Goal: Task Accomplishment & Management: Manage account settings

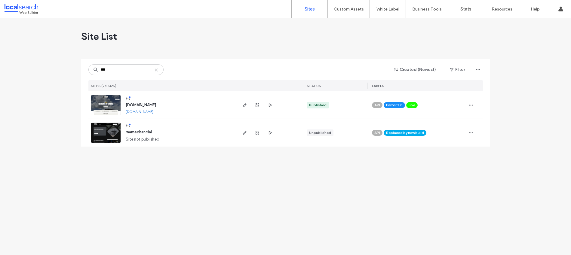
type input "***"
click at [103, 102] on img at bounding box center [105, 115] width 29 height 41
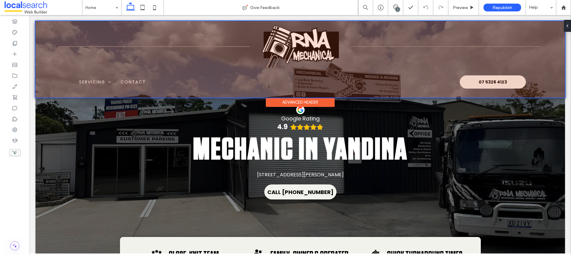
click at [100, 82] on div at bounding box center [299, 59] width 529 height 77
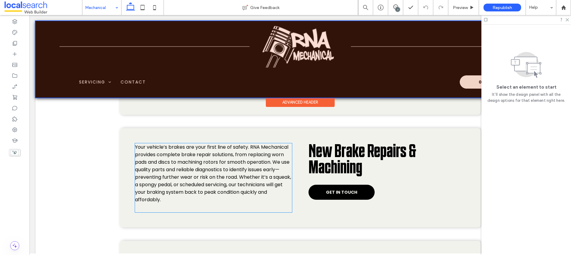
scroll to position [643, 0]
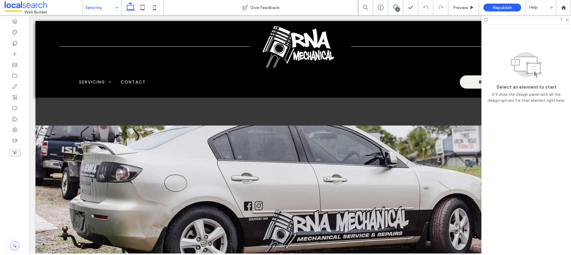
scroll to position [634, 0]
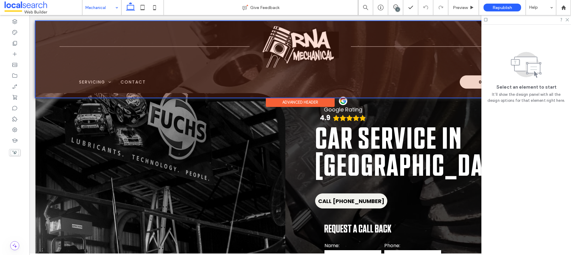
click at [107, 81] on div at bounding box center [299, 59] width 529 height 77
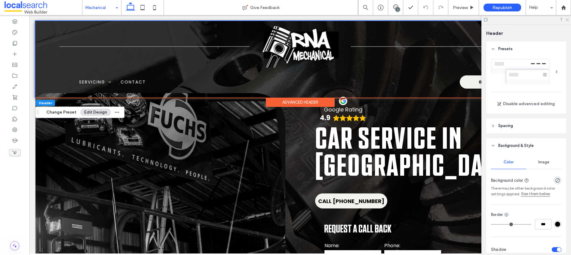
click at [568, 21] on icon at bounding box center [567, 19] width 4 height 4
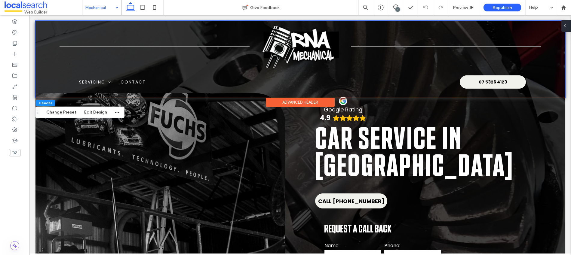
click at [566, 29] on span at bounding box center [564, 26] width 5 height 12
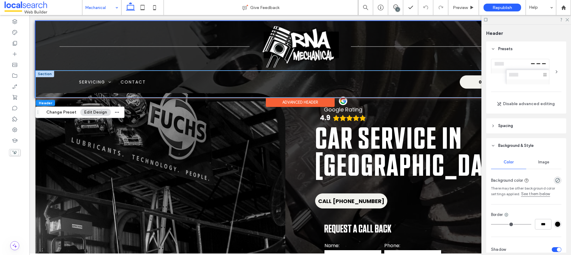
click at [215, 71] on div "Home Servicing Mechanical Vehicle Brake Rotor Machining New Brake Repairs & Mac…" at bounding box center [299, 84] width 529 height 27
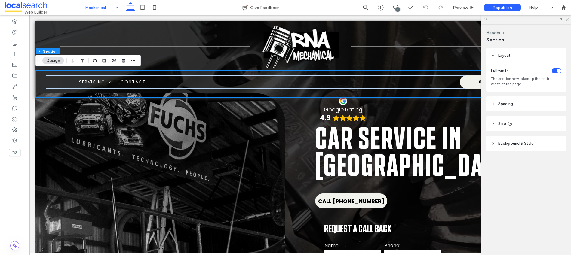
click at [568, 21] on use at bounding box center [566, 19] width 3 height 3
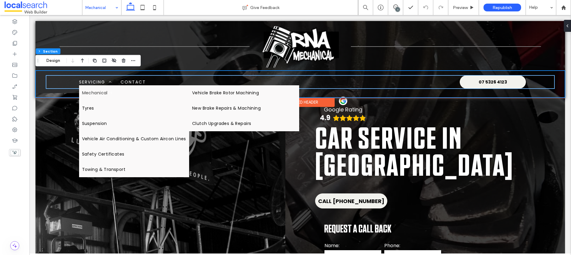
click at [81, 87] on link "Mechanical" at bounding box center [134, 92] width 110 height 15
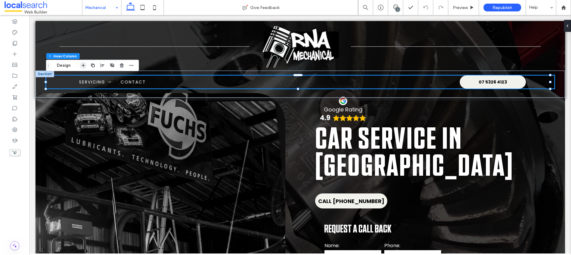
click at [82, 65] on use "button" at bounding box center [82, 65] width 3 height 3
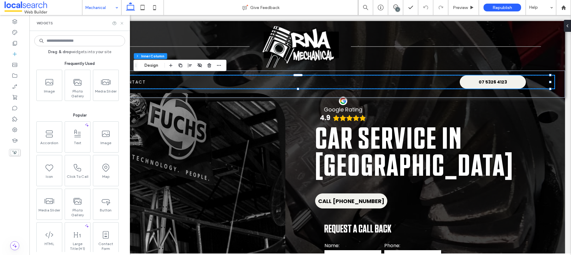
click at [121, 23] on icon at bounding box center [122, 23] width 5 height 5
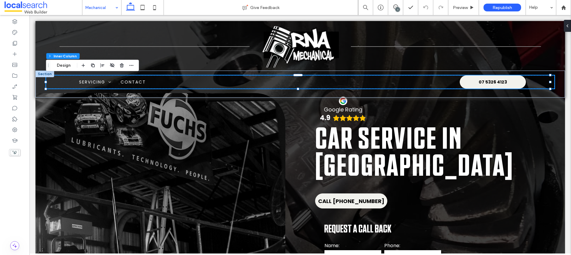
click at [566, 25] on icon at bounding box center [564, 25] width 5 height 5
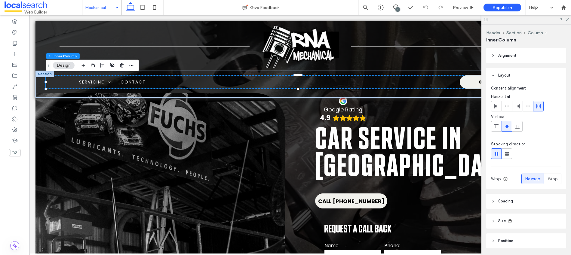
click at [569, 19] on div at bounding box center [526, 19] width 90 height 9
click at [565, 21] on icon at bounding box center [567, 19] width 4 height 4
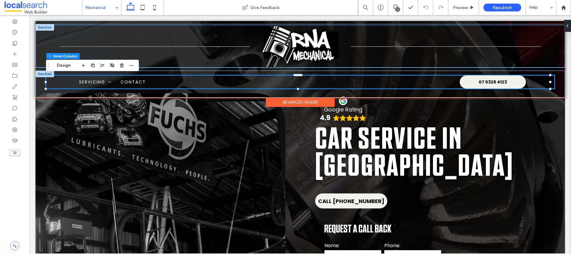
click at [191, 37] on div "Menu Icon Phone Icon" at bounding box center [299, 47] width 529 height 42
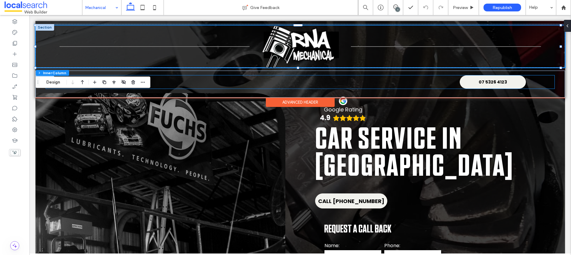
click at [233, 84] on ul "Home Servicing Mechanical Vehicle Brake Rotor Machining New Brake Repairs & Mac…" at bounding box center [239, 82] width 328 height 6
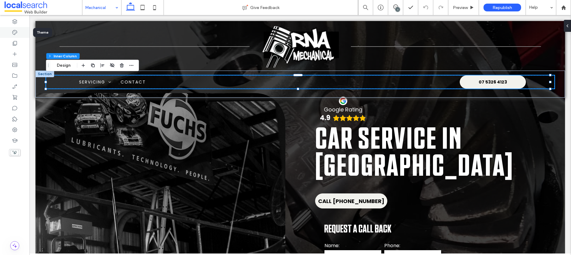
click at [21, 34] on div at bounding box center [14, 32] width 29 height 11
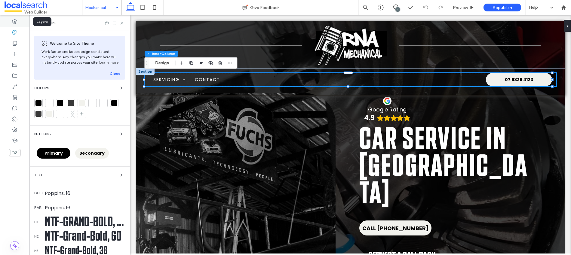
click at [17, 24] on icon at bounding box center [15, 22] width 6 height 6
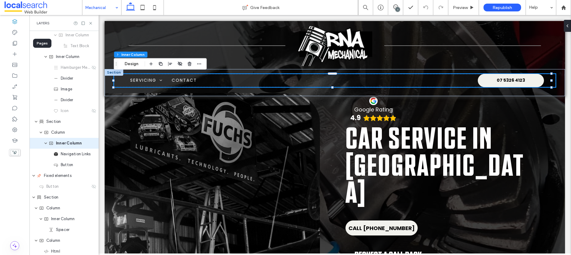
scroll to position [56, 0]
drag, startPoint x: 90, startPoint y: 23, endPoint x: 7, endPoint y: 8, distance: 84.8
click at [90, 23] on use at bounding box center [90, 23] width 2 height 2
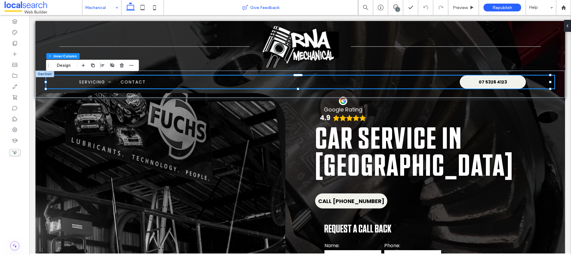
click at [321, 6] on div "Give Feedback" at bounding box center [261, 8] width 194 height 6
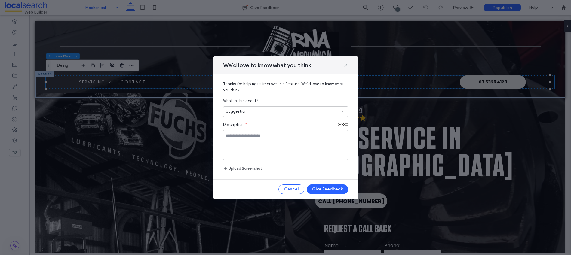
click at [344, 66] on icon at bounding box center [345, 65] width 5 height 5
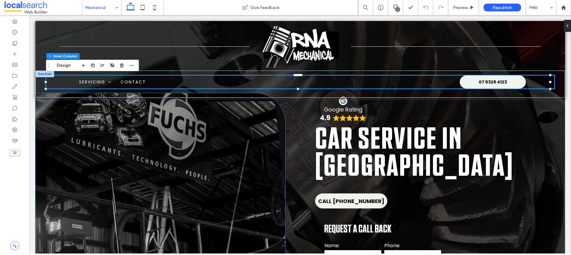
click at [186, 164] on div at bounding box center [160, 184] width 250 height 183
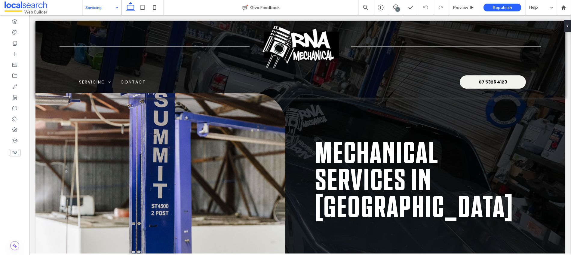
click at [568, 26] on div at bounding box center [566, 26] width 10 height 12
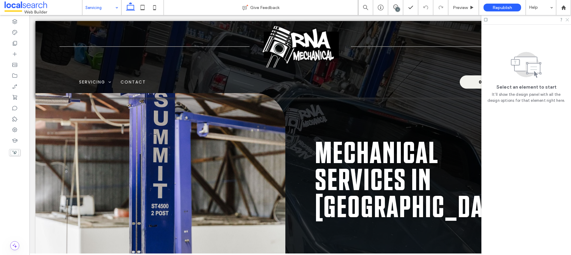
click at [566, 20] on icon at bounding box center [567, 19] width 4 height 4
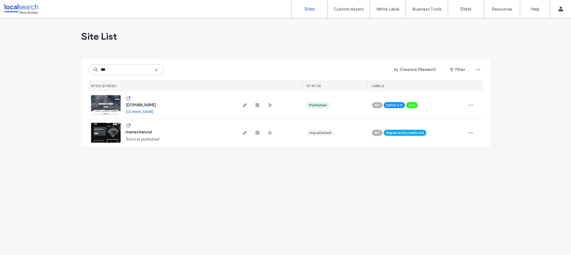
type input "***"
click at [99, 108] on img at bounding box center [105, 115] width 29 height 41
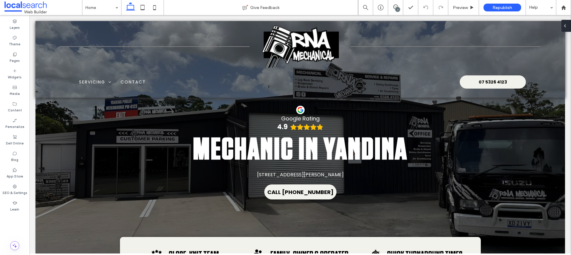
click at [566, 29] on span at bounding box center [564, 26] width 5 height 12
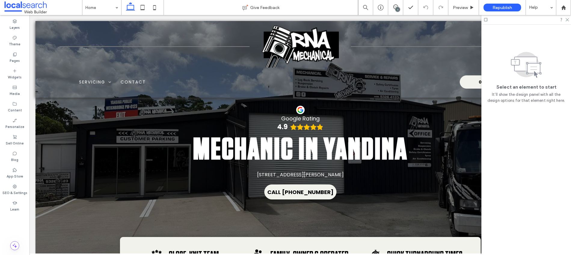
click at [539, 94] on span "It’ll show the design panel with all the design options for that element right …" at bounding box center [526, 98] width 80 height 12
click at [532, 68] on use at bounding box center [526, 65] width 30 height 26
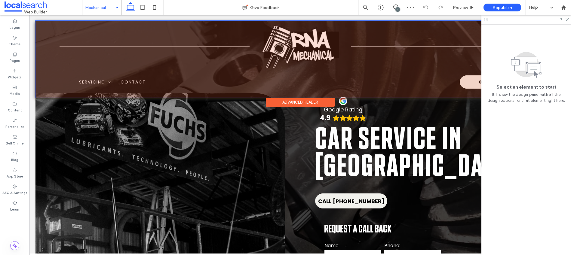
click at [92, 81] on div at bounding box center [299, 59] width 529 height 77
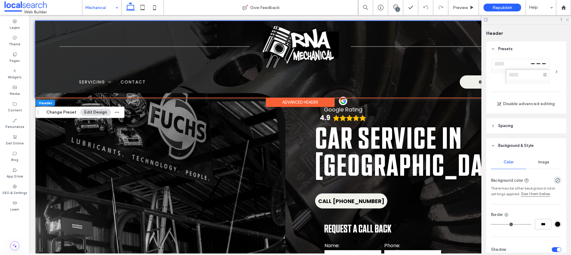
click at [568, 21] on use at bounding box center [566, 19] width 3 height 3
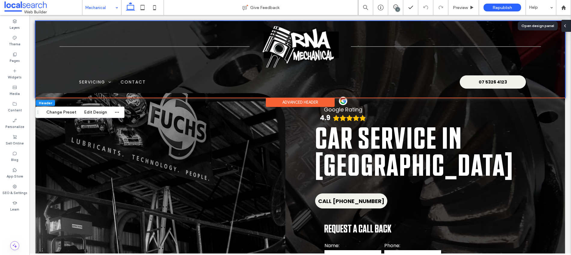
click at [566, 29] on span at bounding box center [564, 26] width 5 height 12
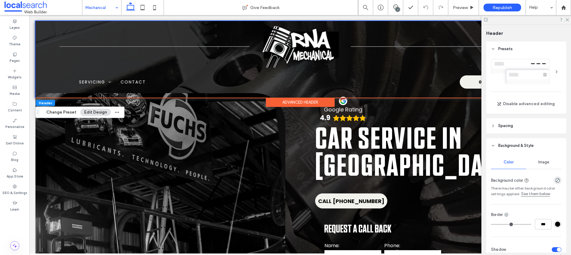
click at [567, 22] on div at bounding box center [526, 19] width 90 height 9
click at [568, 20] on use at bounding box center [566, 19] width 3 height 3
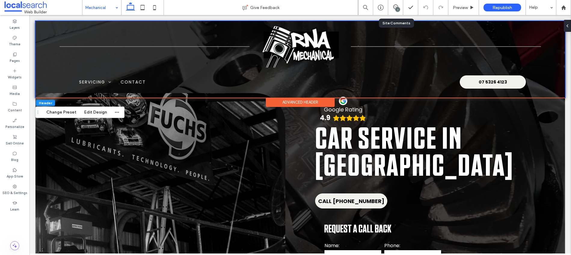
click at [398, 4] on div "1" at bounding box center [395, 7] width 15 height 15
click at [395, 6] on icon at bounding box center [395, 7] width 5 height 5
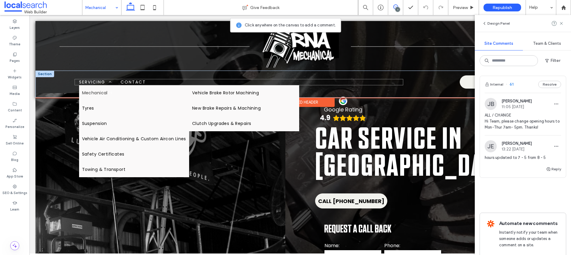
click at [95, 92] on span "Mechanical" at bounding box center [97, 93] width 30 height 6
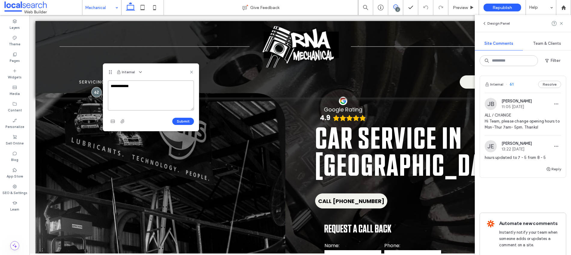
click at [147, 89] on textarea "**********" at bounding box center [151, 96] width 86 height 30
click at [154, 86] on textarea "**********" at bounding box center [151, 96] width 86 height 30
click at [179, 85] on textarea "**********" at bounding box center [151, 96] width 86 height 30
drag, startPoint x: 135, startPoint y: 99, endPoint x: 160, endPoint y: 105, distance: 26.2
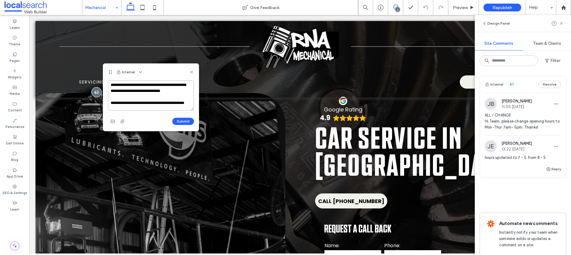
click at [160, 105] on textarea "**********" at bounding box center [151, 96] width 86 height 30
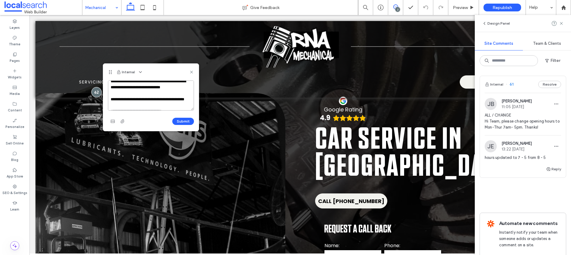
click at [157, 90] on textarea "**********" at bounding box center [151, 96] width 86 height 30
drag, startPoint x: 133, startPoint y: 94, endPoint x: 135, endPoint y: 88, distance: 6.6
click at [135, 88] on textarea "**********" at bounding box center [151, 96] width 86 height 30
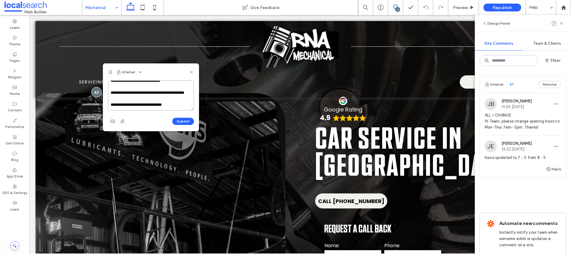
click at [175, 103] on textarea "**********" at bounding box center [151, 96] width 86 height 30
paste textarea "**********"
type textarea "**********"
click at [178, 124] on button "Submit" at bounding box center [183, 121] width 22 height 7
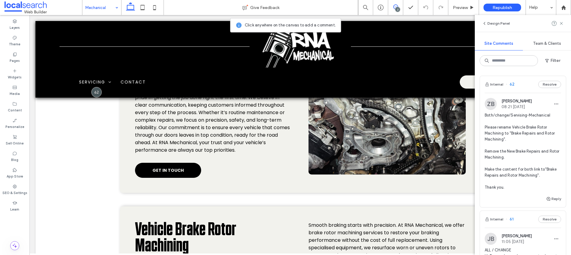
scroll to position [547, 0]
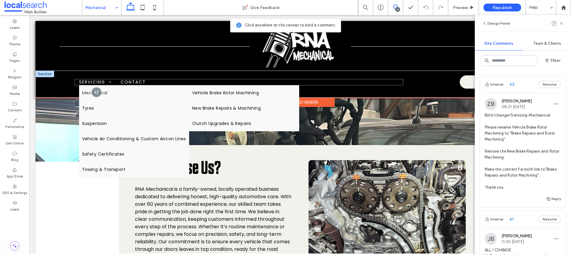
click at [108, 92] on span at bounding box center [110, 93] width 5 height 4
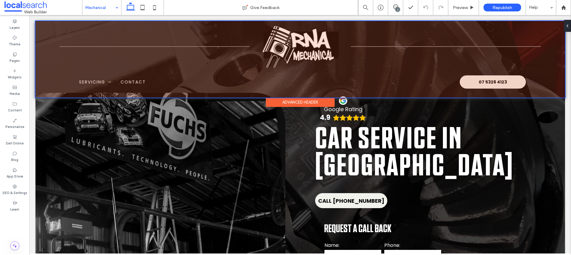
scroll to position [0, 0]
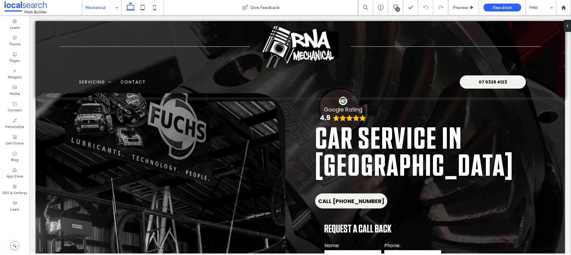
click at [111, 7] on input at bounding box center [100, 7] width 30 height 15
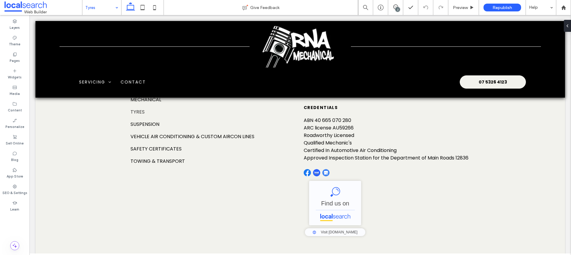
scroll to position [759, 0]
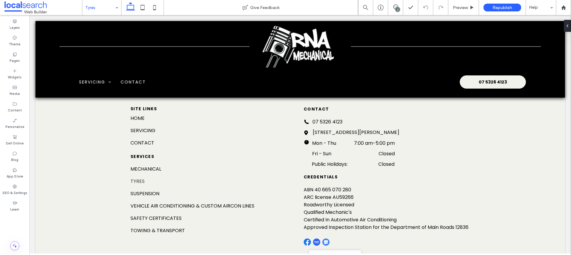
click at [114, 7] on div "Tyres" at bounding box center [101, 7] width 39 height 15
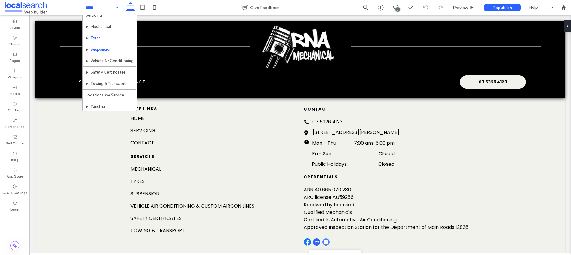
scroll to position [41, 0]
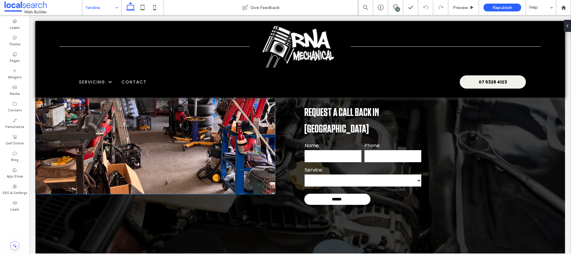
scroll to position [129, 0]
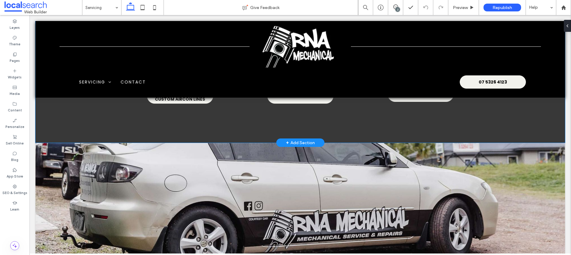
scroll to position [697, 0]
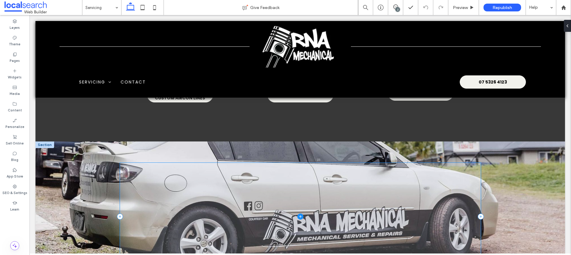
click at [270, 175] on span at bounding box center [300, 217] width 361 height 108
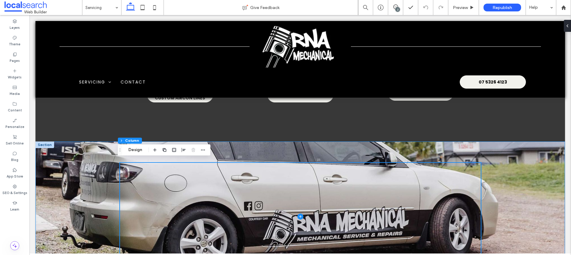
click at [545, 157] on div at bounding box center [299, 217] width 529 height 150
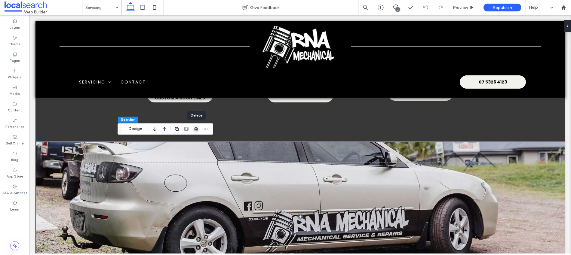
click at [195, 128] on use "button" at bounding box center [196, 129] width 4 height 4
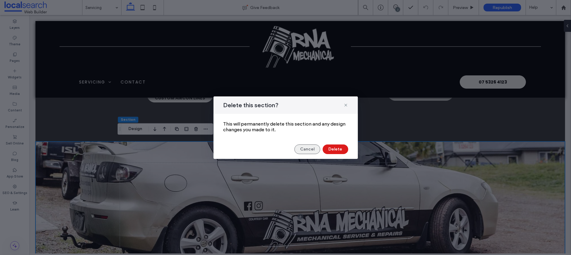
click at [303, 148] on button "Cancel" at bounding box center [307, 150] width 26 height 10
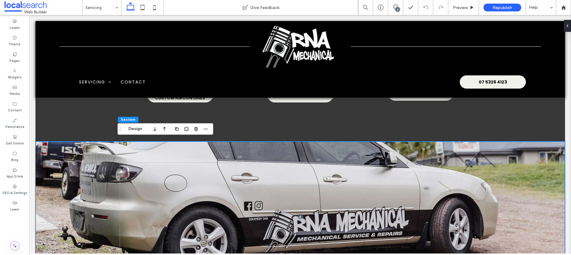
click at [48, 146] on div at bounding box center [299, 217] width 529 height 150
click at [537, 146] on div at bounding box center [299, 217] width 529 height 150
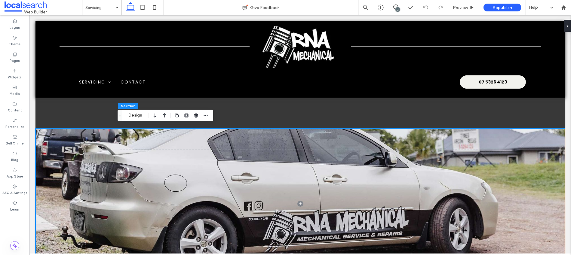
scroll to position [713, 0]
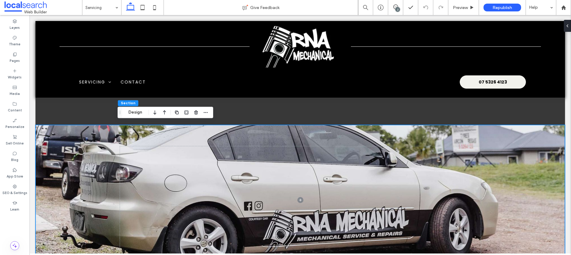
click at [540, 138] on div at bounding box center [299, 200] width 529 height 150
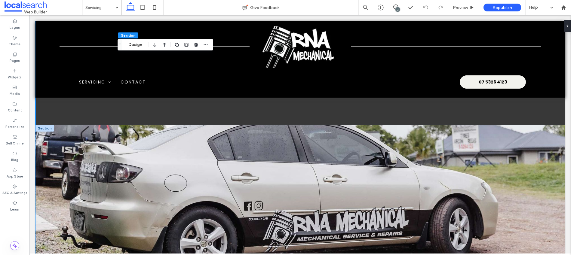
click at [108, 127] on div at bounding box center [299, 200] width 529 height 150
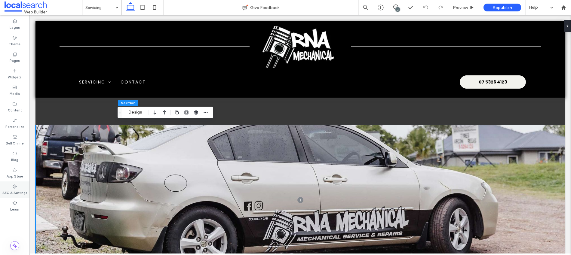
click at [16, 192] on label "SEO & Settings" at bounding box center [14, 192] width 25 height 7
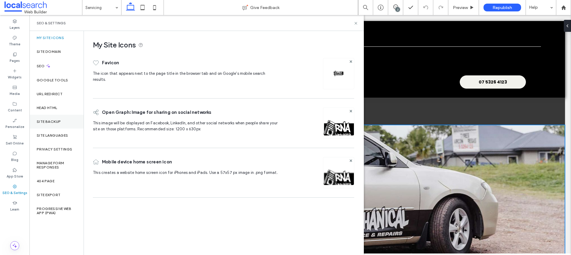
click at [52, 122] on label "Site Backup" at bounding box center [49, 122] width 24 height 4
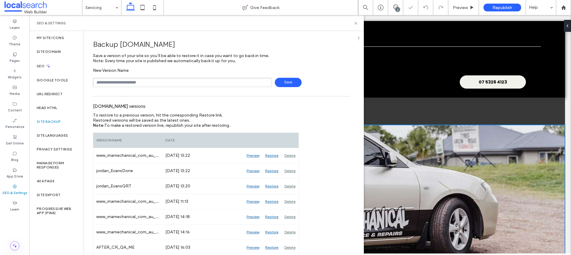
click at [219, 85] on input "text" at bounding box center [182, 82] width 179 height 9
type input "**********"
click at [279, 85] on span "Save" at bounding box center [288, 82] width 27 height 9
drag, startPoint x: 355, startPoint y: 23, endPoint x: 321, endPoint y: 22, distance: 34.6
click at [355, 23] on use at bounding box center [355, 23] width 2 height 2
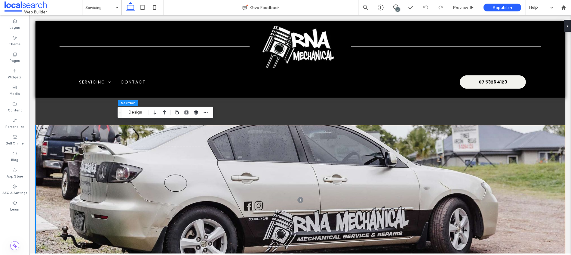
click at [347, 130] on div at bounding box center [300, 200] width 361 height 150
click at [536, 128] on div at bounding box center [299, 200] width 529 height 150
click at [197, 112] on icon "button" at bounding box center [196, 112] width 5 height 5
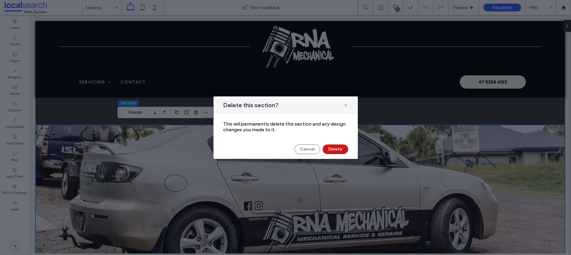
click at [337, 151] on button "Delete" at bounding box center [335, 150] width 26 height 10
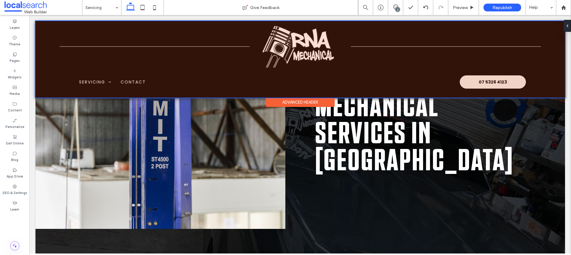
scroll to position [0, 0]
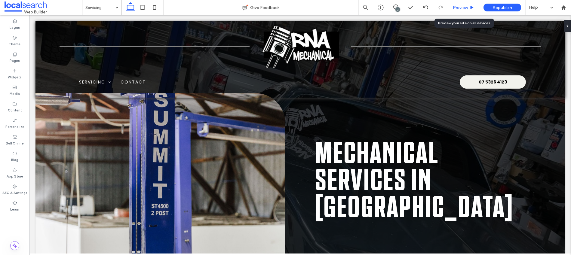
click at [465, 8] on span "Preview" at bounding box center [460, 7] width 15 height 5
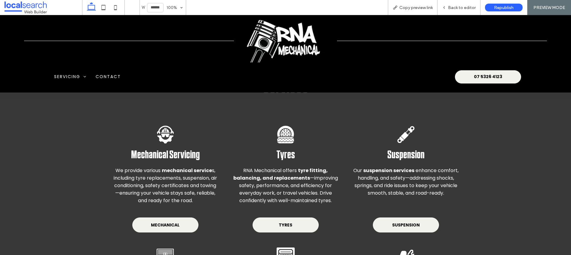
scroll to position [374, 0]
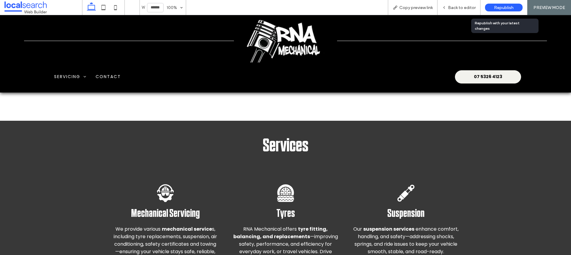
click at [511, 8] on span "Republish" at bounding box center [504, 7] width 20 height 5
